Goal: Use online tool/utility: Utilize a website feature to perform a specific function

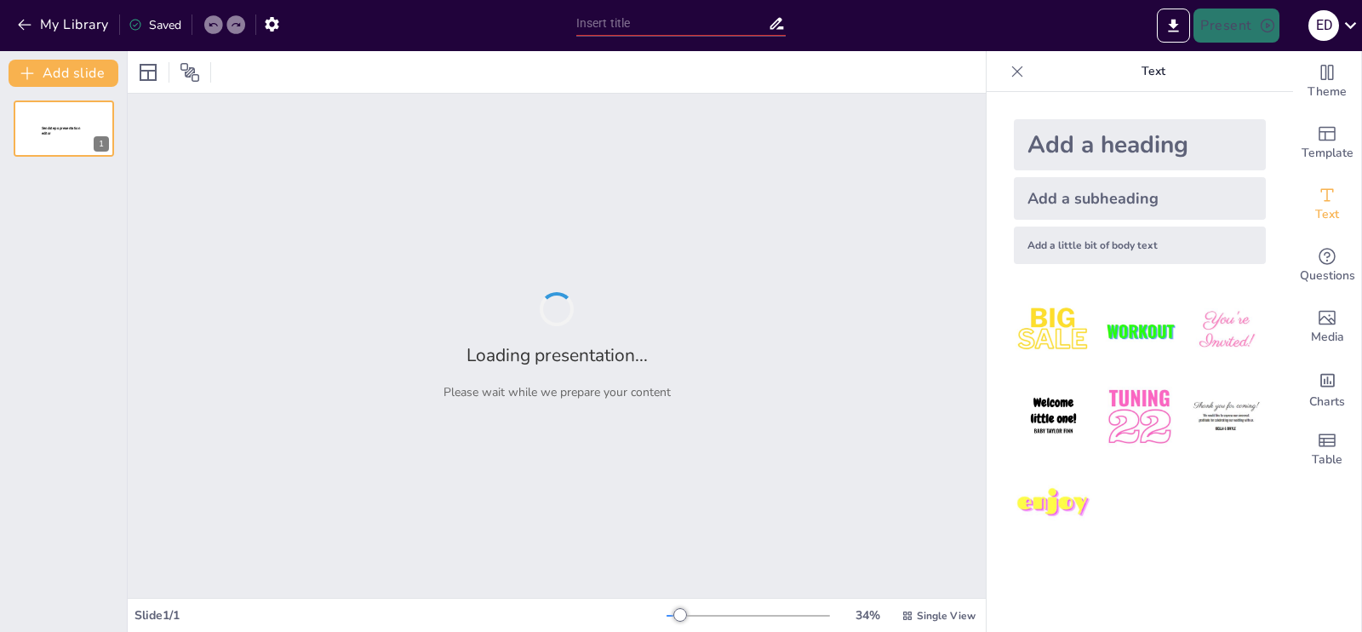
type input "Imported AGROTECNO 2024.pptx"
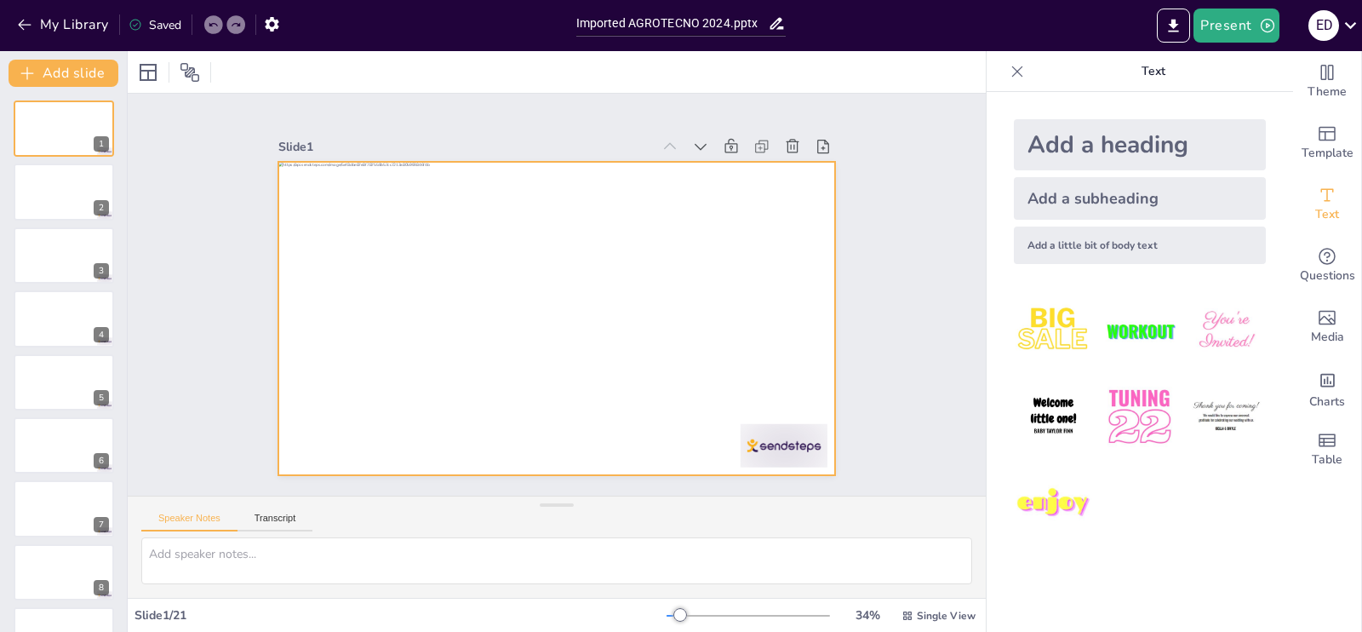
click at [530, 269] on div at bounding box center [554, 319] width 587 height 370
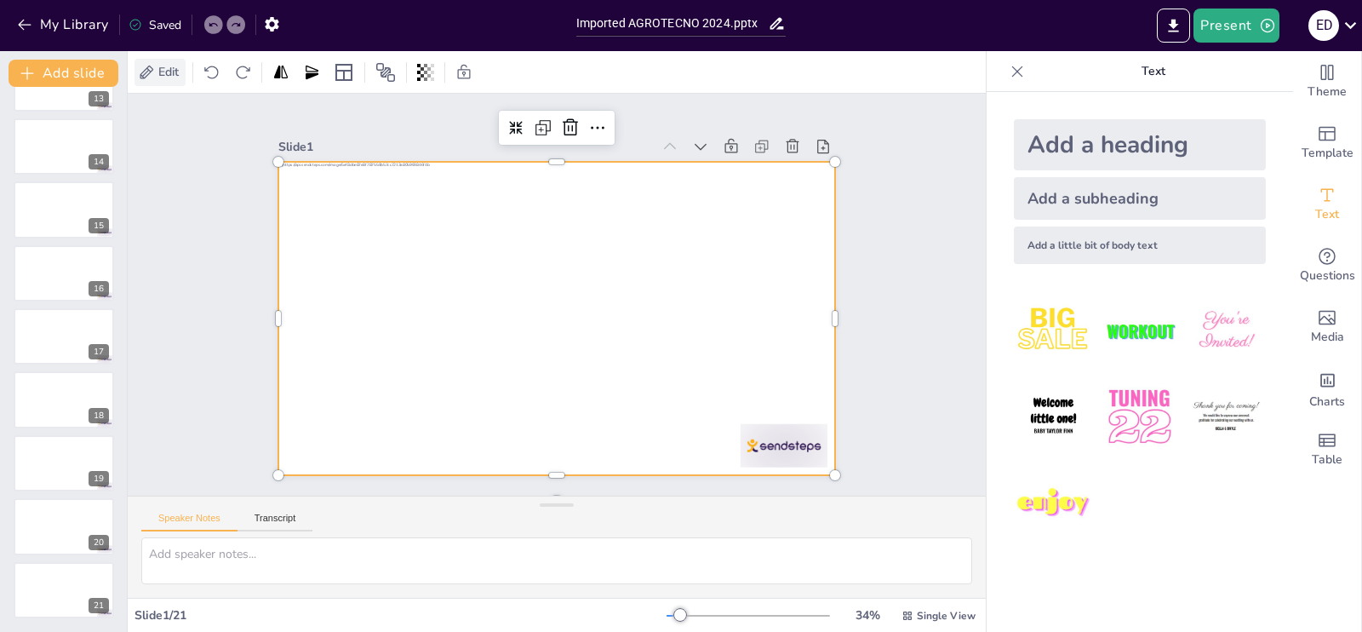
click at [175, 76] on span "Edit" at bounding box center [168, 72] width 27 height 16
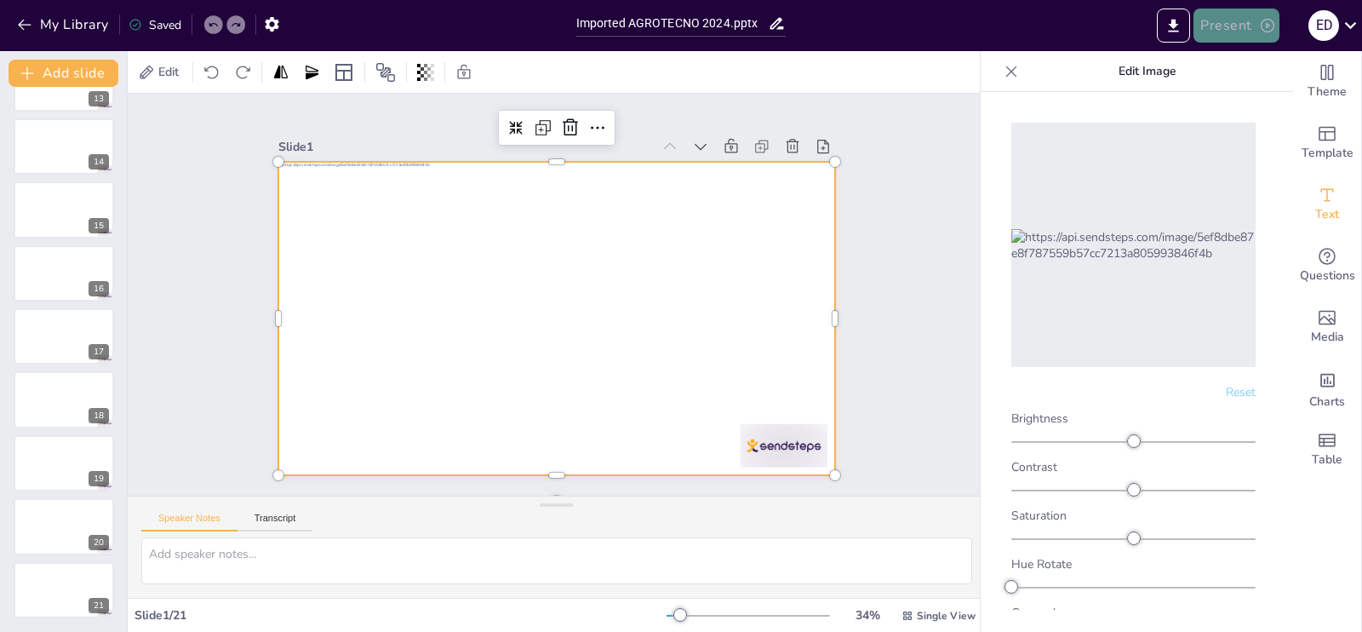
click at [1274, 32] on icon "button" at bounding box center [1267, 25] width 17 height 17
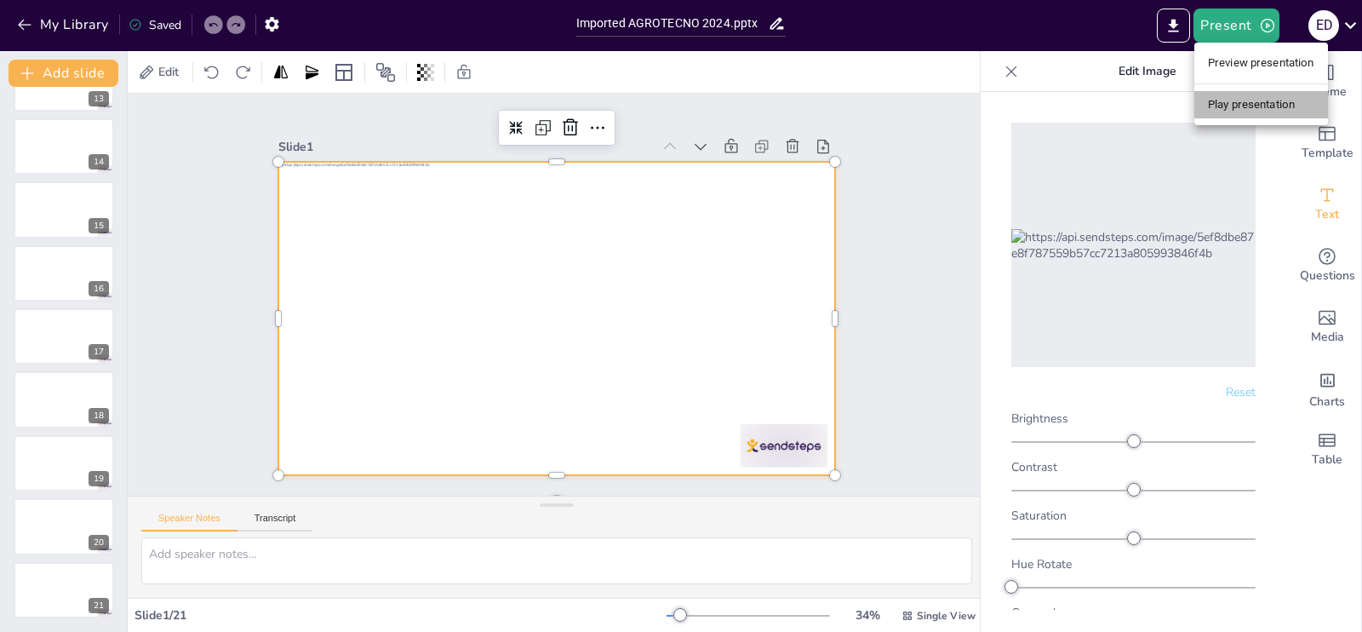
click at [1277, 108] on li "Play presentation" at bounding box center [1261, 104] width 134 height 27
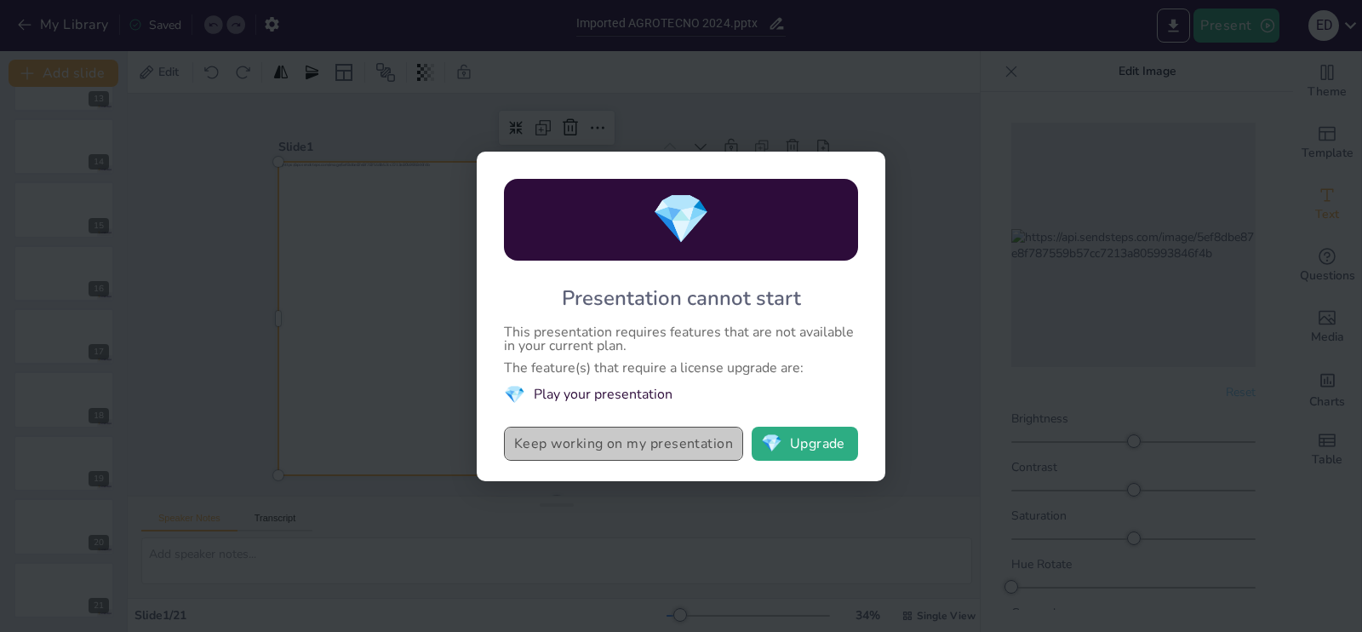
click at [694, 449] on button "Keep working on my presentation" at bounding box center [623, 444] width 239 height 34
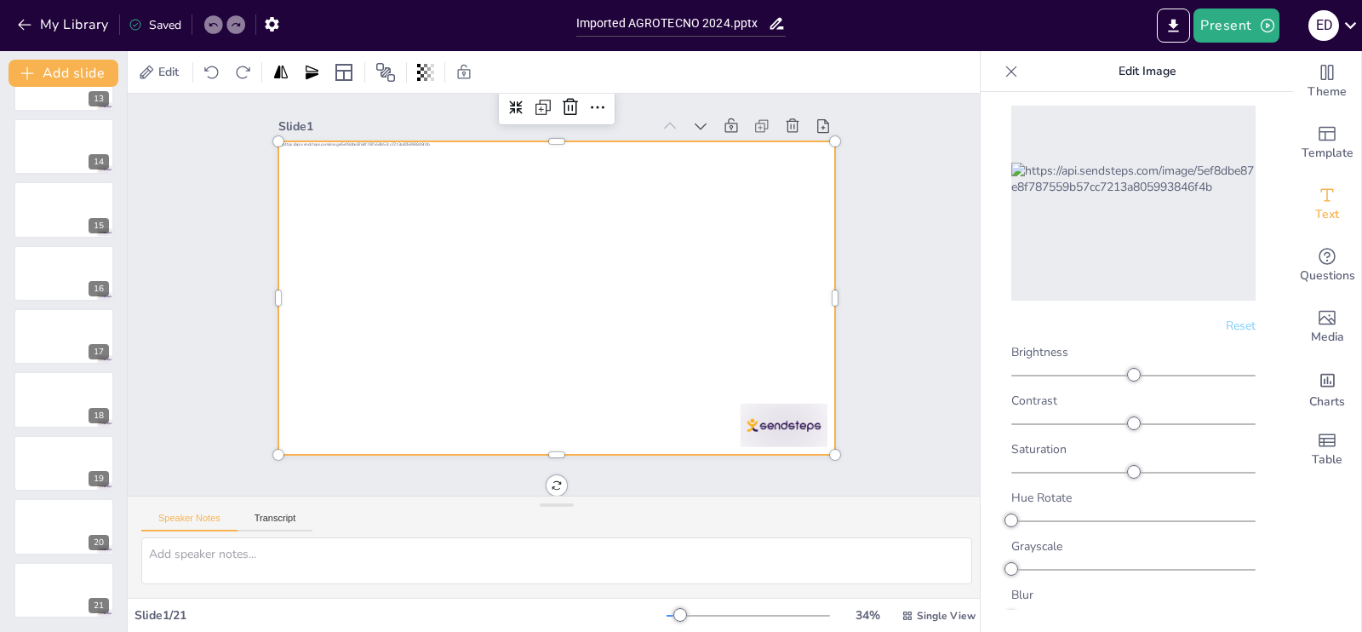
scroll to position [67, 0]
click at [1319, 21] on div "E D" at bounding box center [1324, 25] width 31 height 31
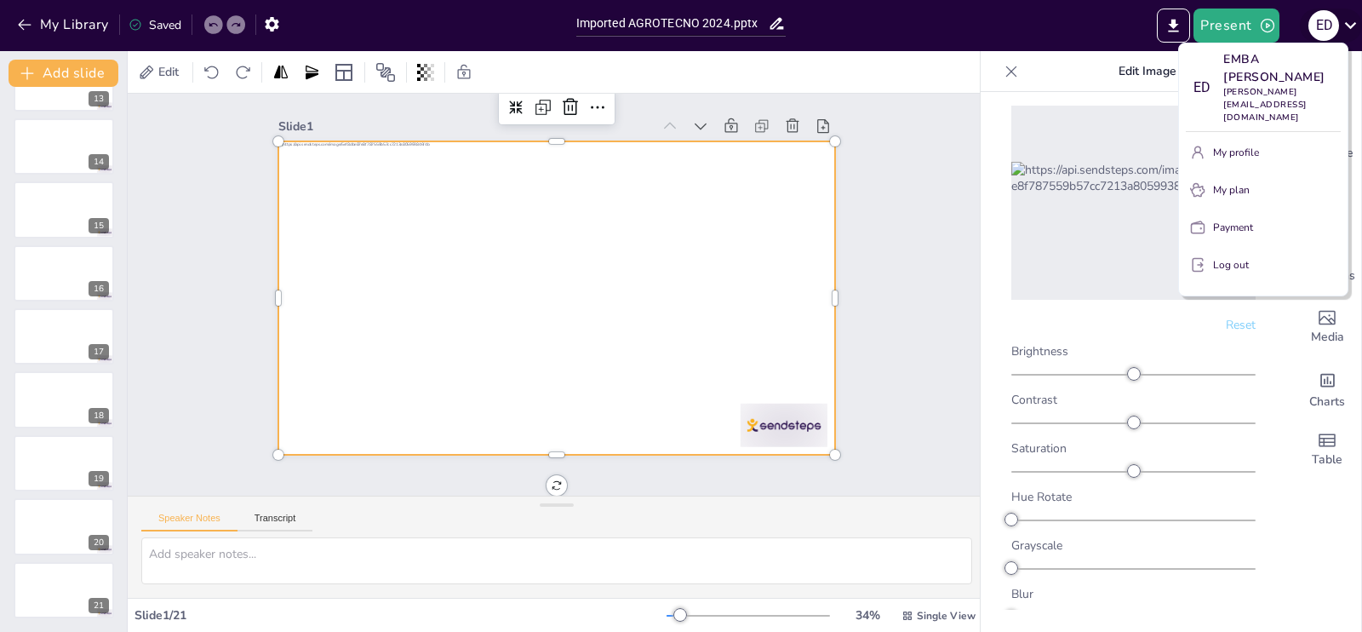
click at [1319, 21] on div at bounding box center [681, 316] width 1362 height 632
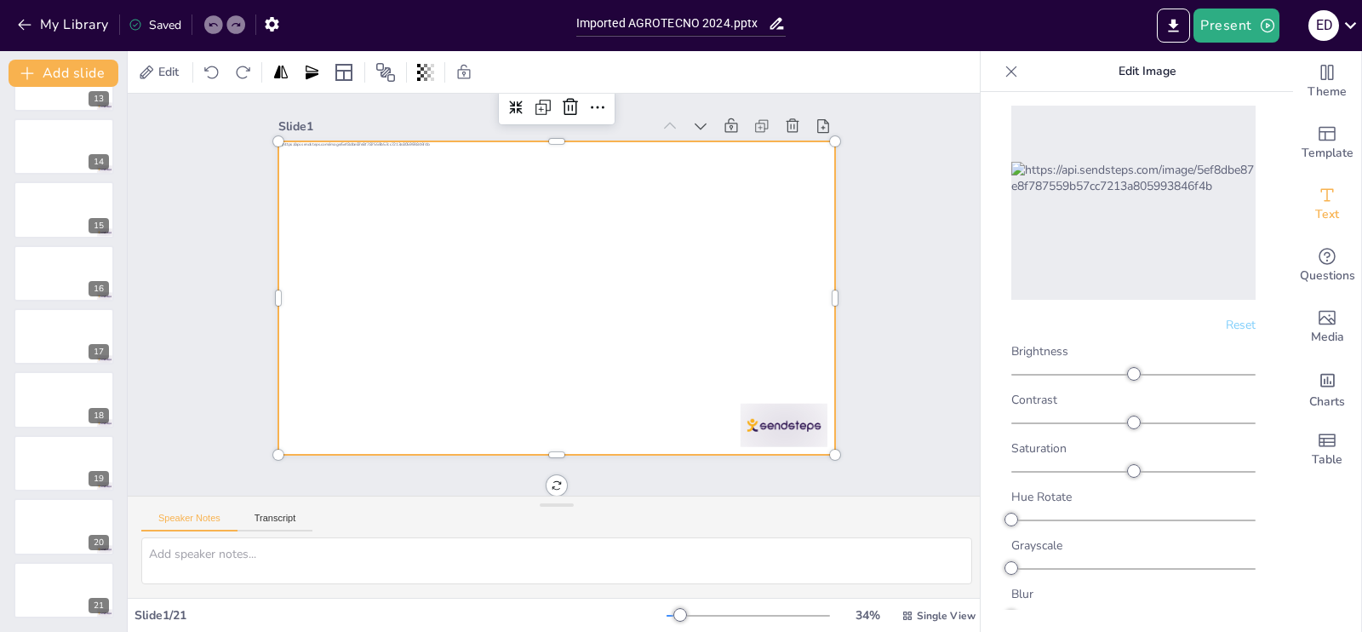
scroll to position [724, 0]
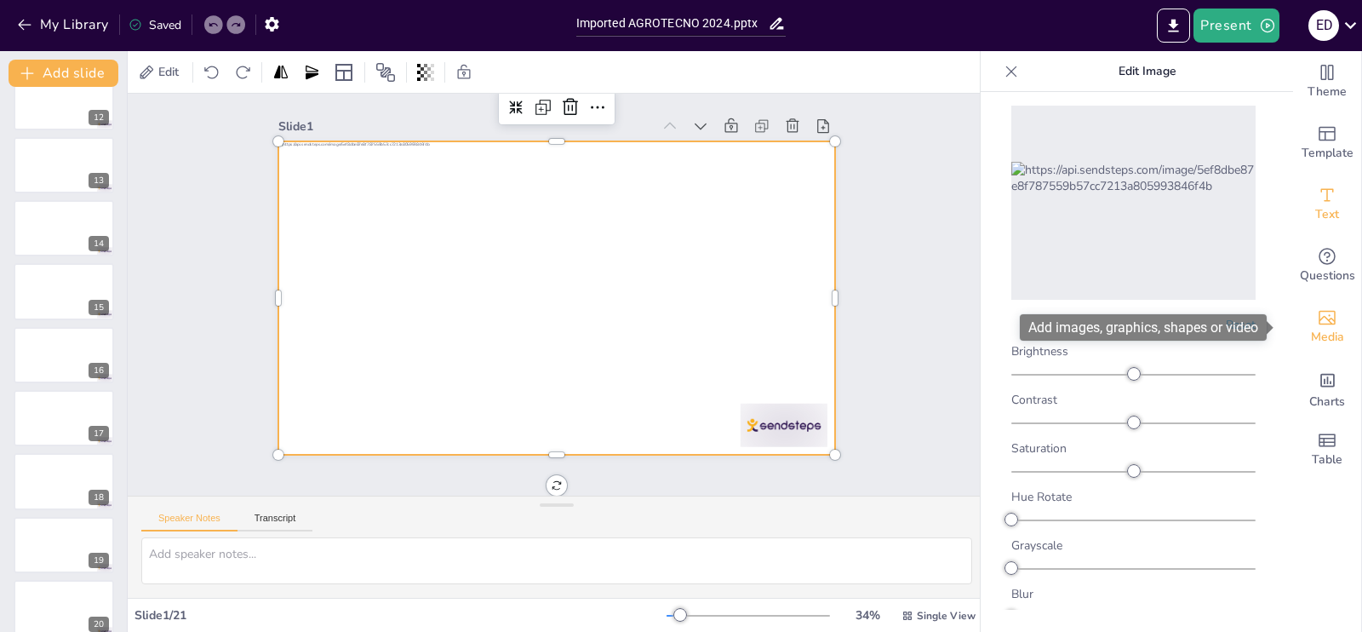
click at [1324, 318] on div "Media" at bounding box center [1327, 326] width 68 height 61
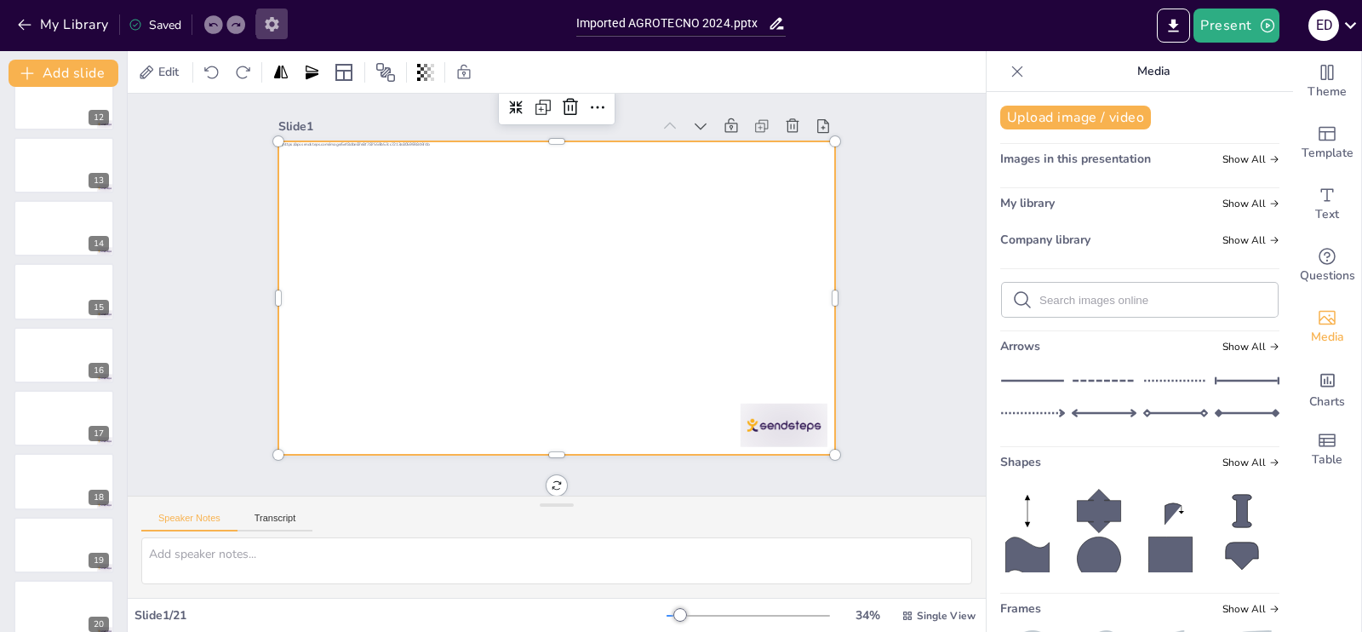
click at [271, 20] on icon "button" at bounding box center [272, 24] width 14 height 14
